Goal: Task Accomplishment & Management: Use online tool/utility

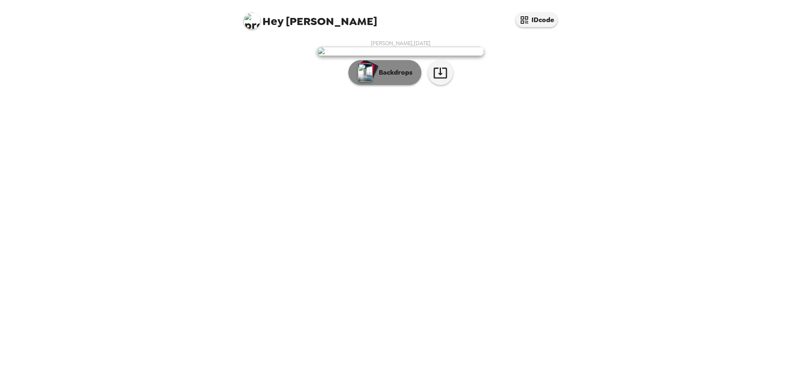
click at [388, 85] on button "Backdrops" at bounding box center [384, 72] width 73 height 25
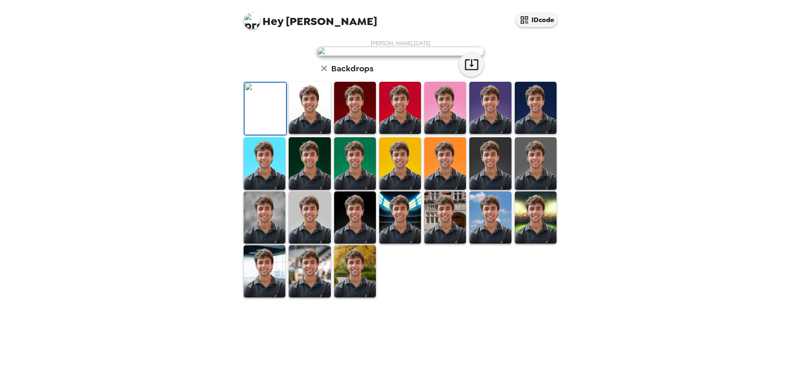
scroll to position [126, 0]
click at [355, 298] on img at bounding box center [355, 271] width 42 height 52
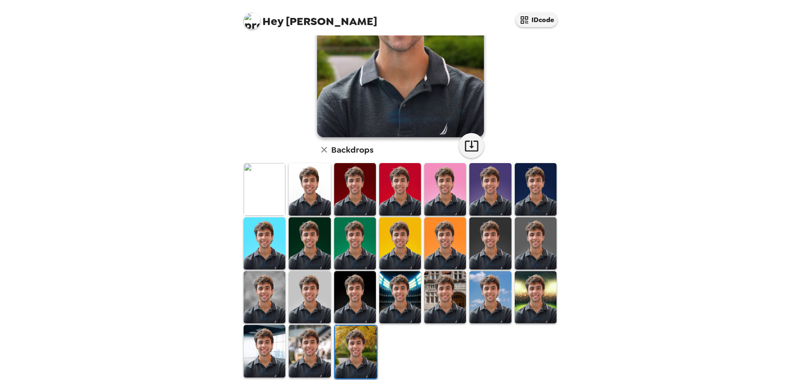
scroll to position [0, 0]
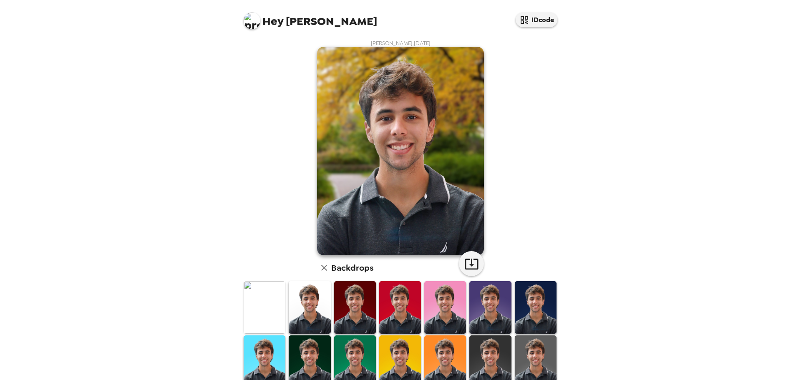
click at [308, 315] on img at bounding box center [310, 307] width 42 height 52
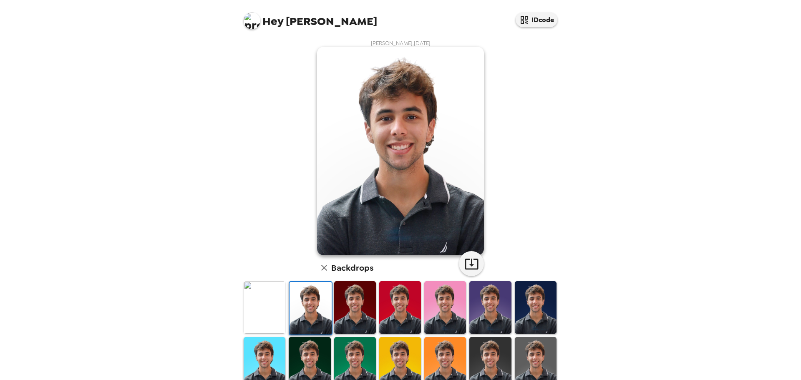
click at [345, 311] on img at bounding box center [355, 307] width 42 height 52
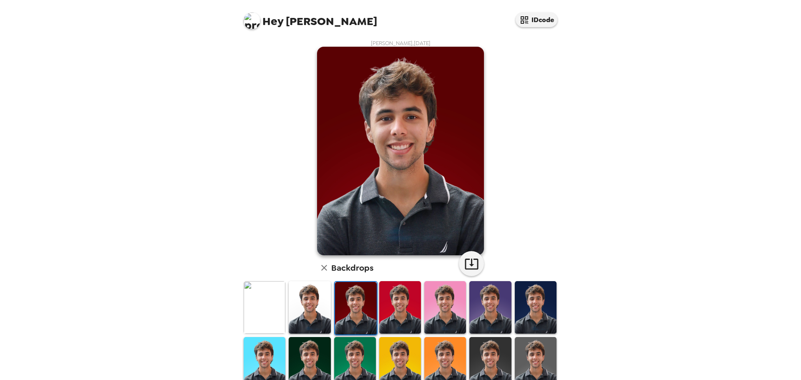
click at [380, 310] on img at bounding box center [400, 307] width 42 height 52
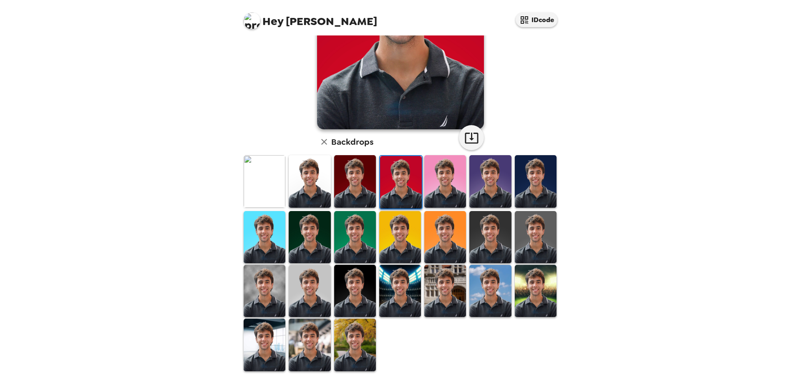
drag, startPoint x: 303, startPoint y: 331, endPoint x: 296, endPoint y: 332, distance: 7.6
click at [303, 331] on img at bounding box center [310, 345] width 42 height 52
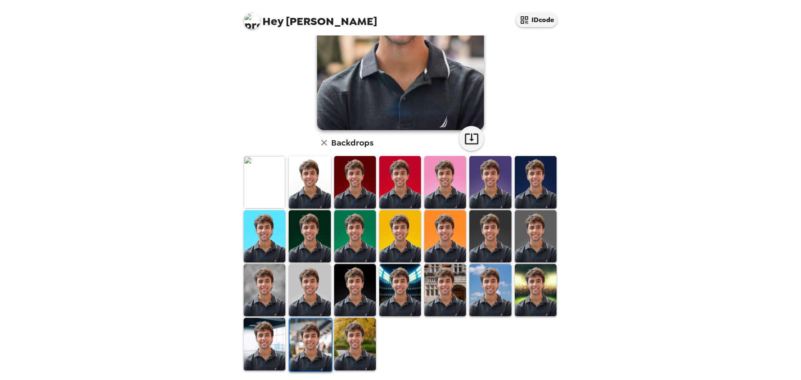
click at [267, 344] on img at bounding box center [265, 344] width 42 height 52
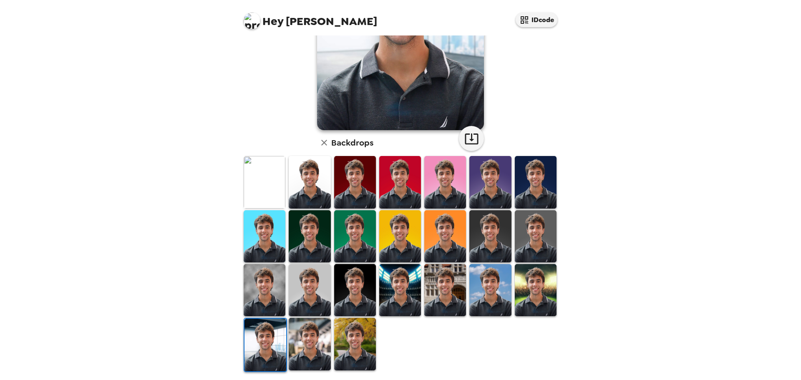
click at [305, 340] on img at bounding box center [310, 344] width 42 height 52
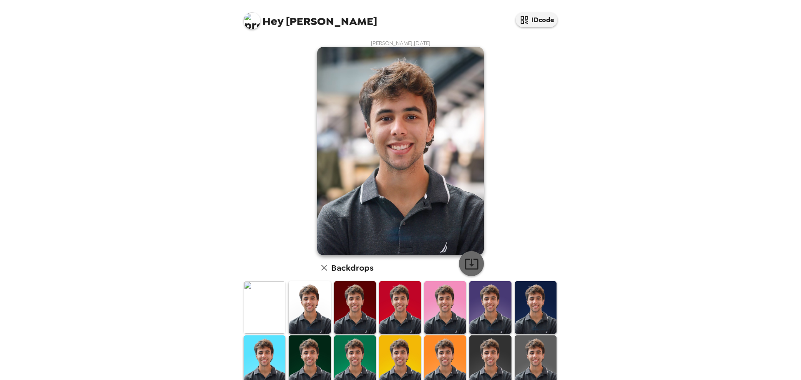
click at [474, 271] on button "button" at bounding box center [471, 263] width 25 height 25
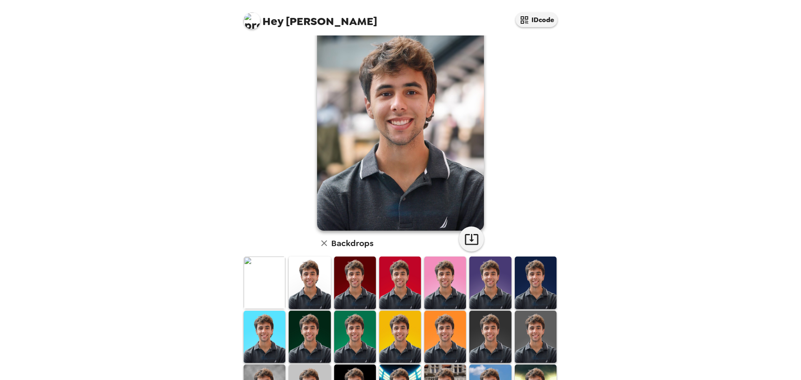
scroll to position [125, 0]
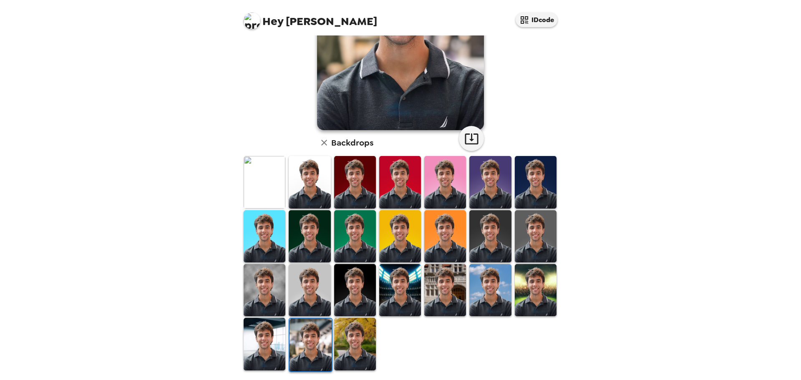
click at [445, 289] on img at bounding box center [445, 290] width 42 height 52
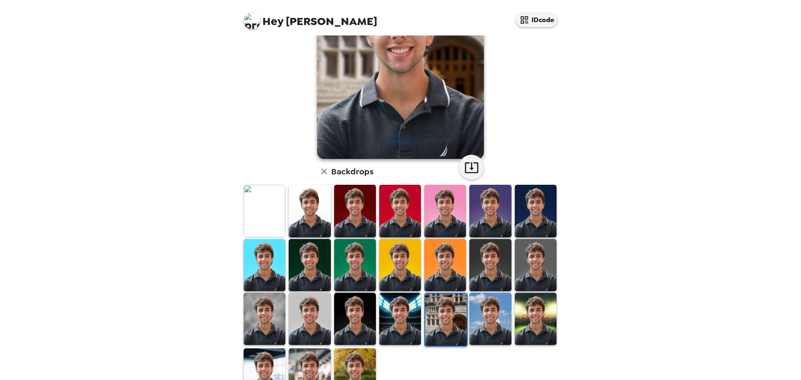
scroll to position [126, 0]
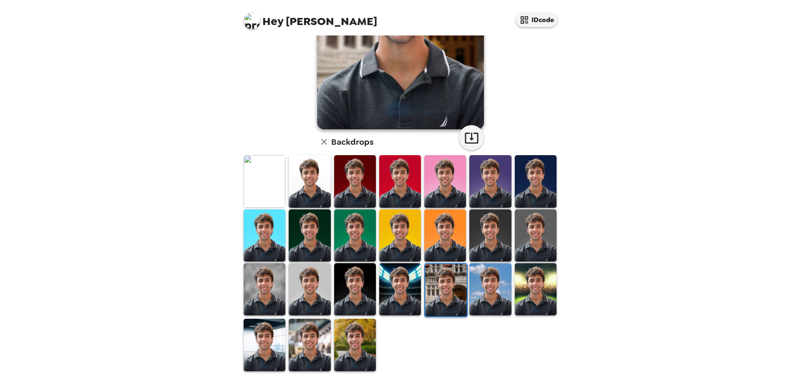
click at [523, 292] on img at bounding box center [536, 289] width 42 height 52
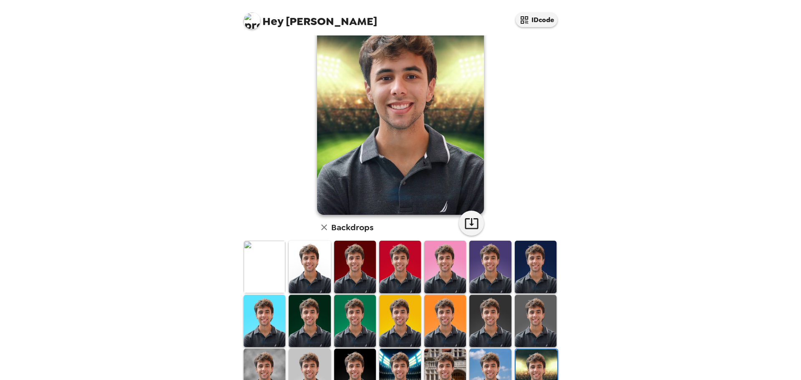
scroll to position [42, 0]
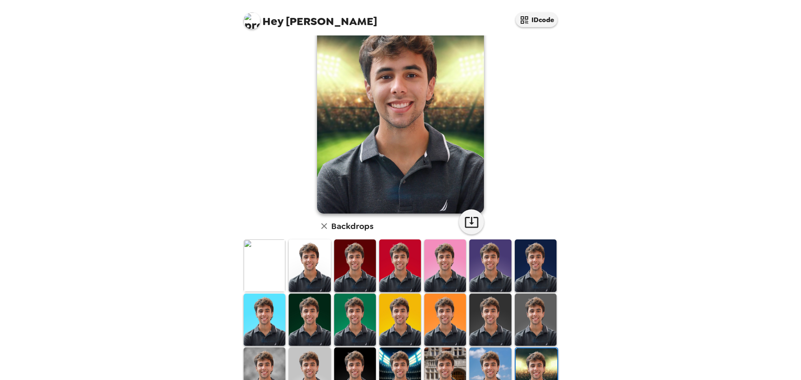
click at [498, 311] on img at bounding box center [490, 320] width 42 height 52
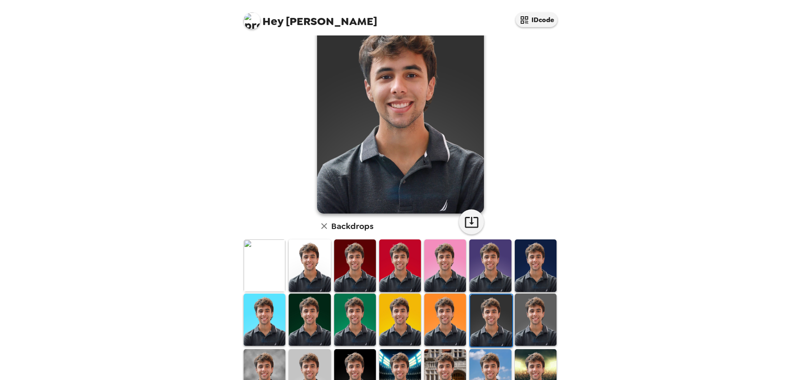
click at [515, 315] on img at bounding box center [536, 320] width 42 height 52
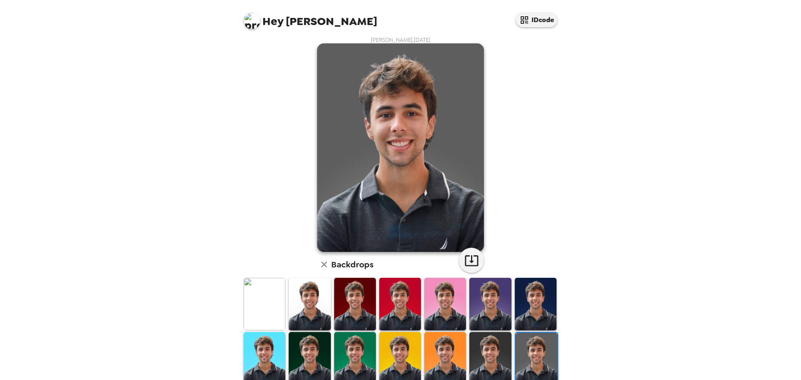
scroll to position [0, 0]
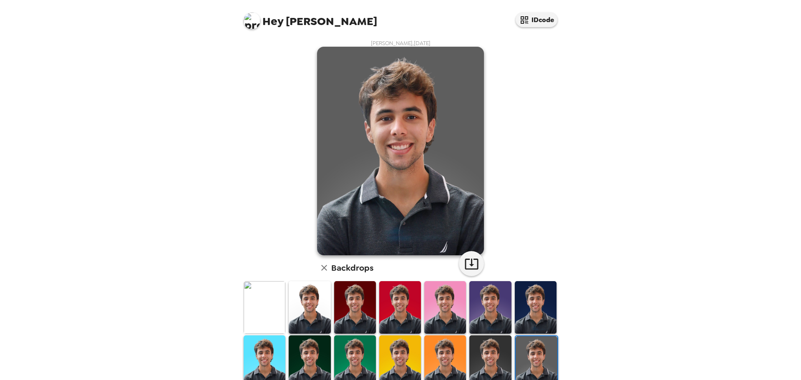
click at [529, 312] on img at bounding box center [536, 307] width 42 height 52
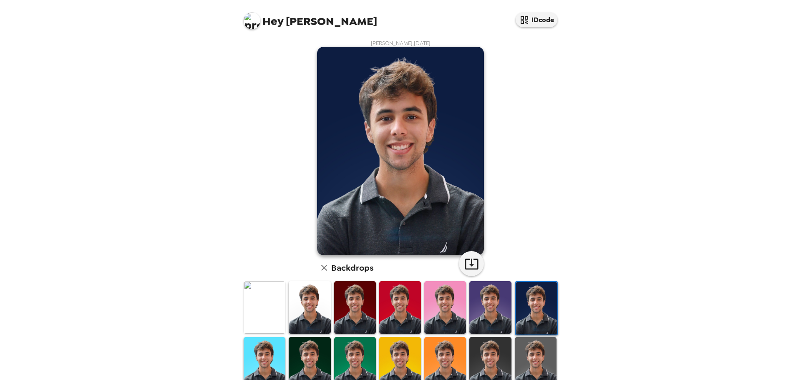
click at [481, 313] on img at bounding box center [490, 307] width 42 height 52
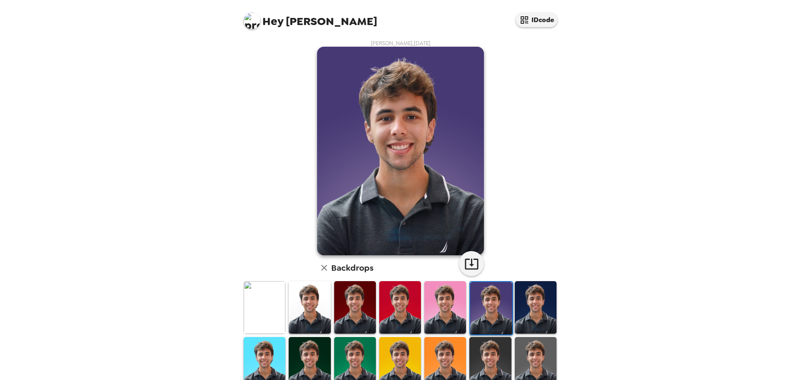
click at [450, 310] on img at bounding box center [445, 307] width 42 height 52
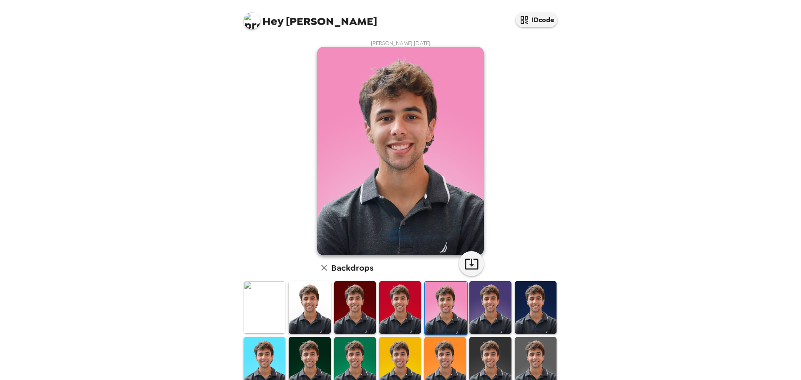
click at [425, 315] on img at bounding box center [446, 308] width 42 height 52
click at [392, 312] on img at bounding box center [400, 307] width 42 height 52
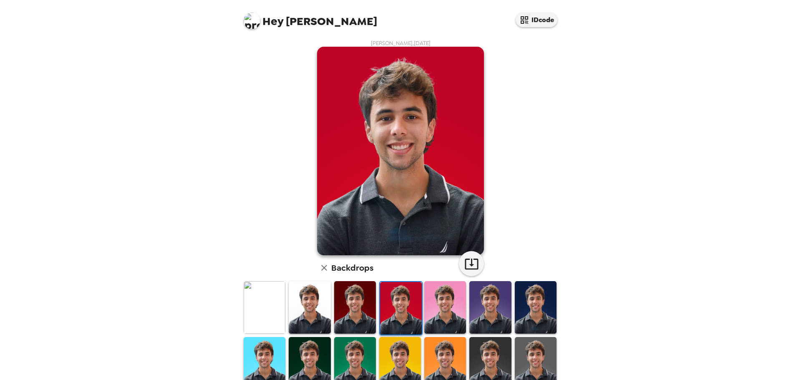
click at [477, 322] on img at bounding box center [490, 307] width 42 height 52
